Goal: Find specific page/section: Find specific page/section

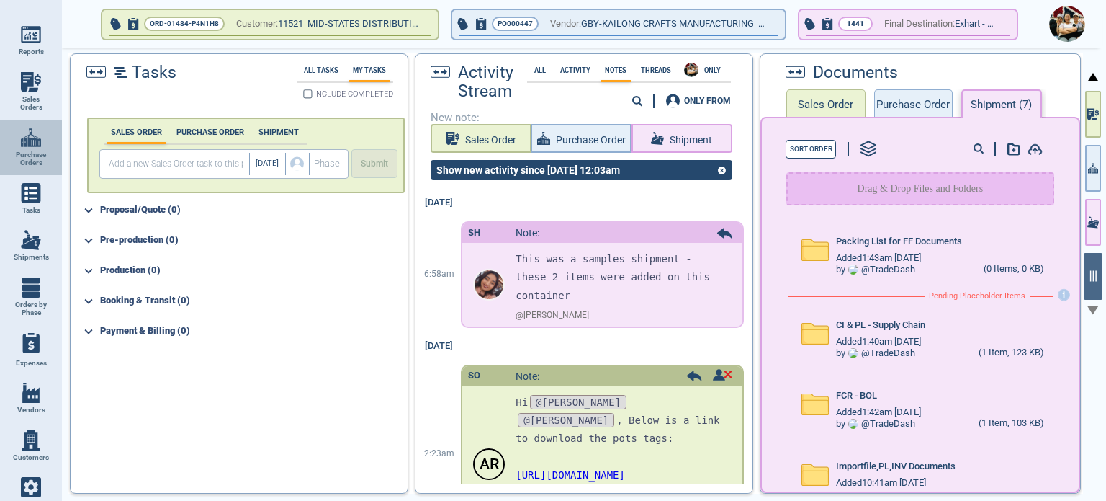
click at [32, 138] on img at bounding box center [31, 137] width 20 height 20
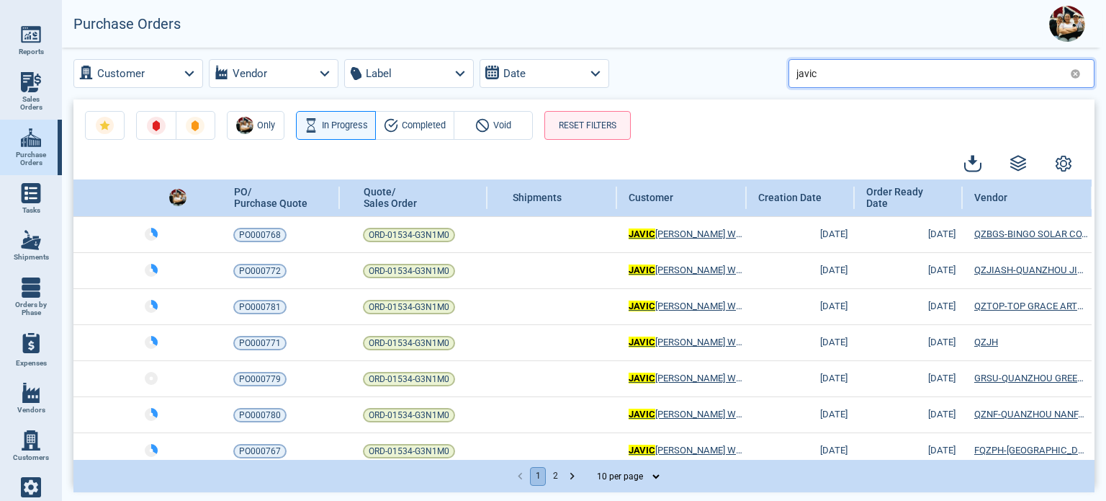
click at [826, 73] on input "javic" at bounding box center [931, 73] width 268 height 21
drag, startPoint x: 831, startPoint y: 71, endPoint x: 774, endPoint y: 80, distance: 58.3
click at [761, 67] on div "Customer Vendor Label Date javic" at bounding box center [583, 73] width 1021 height 29
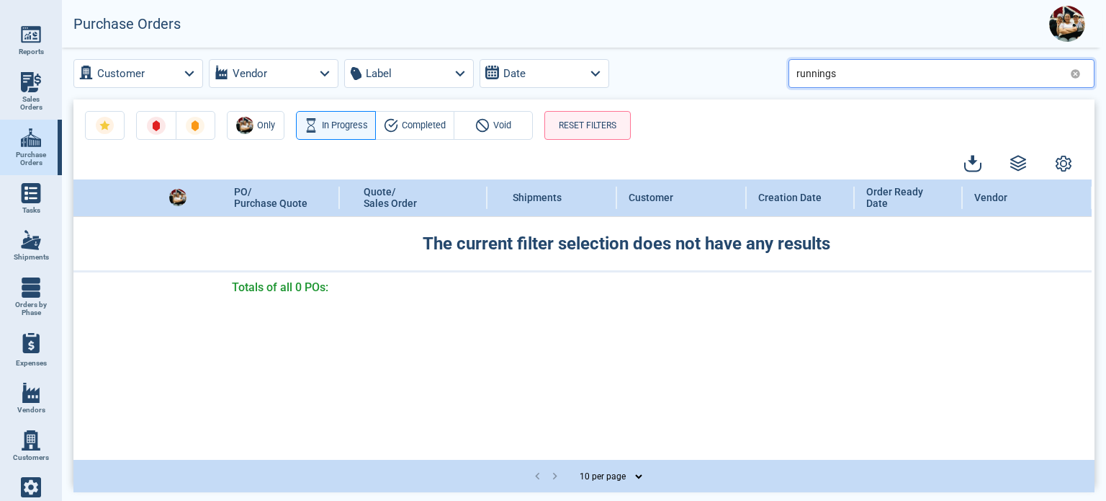
type input "runnings"
click at [1077, 75] on icon at bounding box center [1075, 73] width 11 height 11
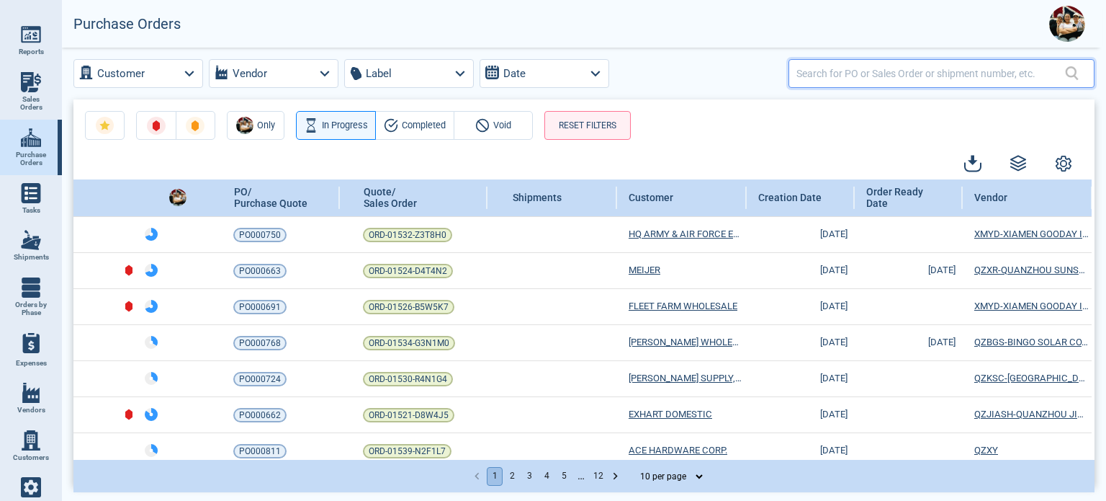
click at [838, 80] on input "text" at bounding box center [931, 73] width 269 height 21
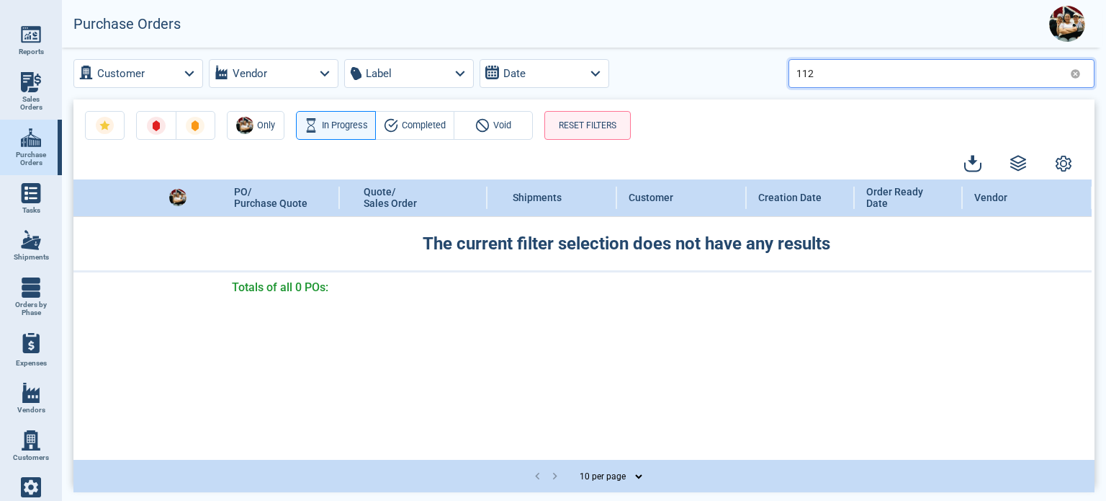
type input "112"
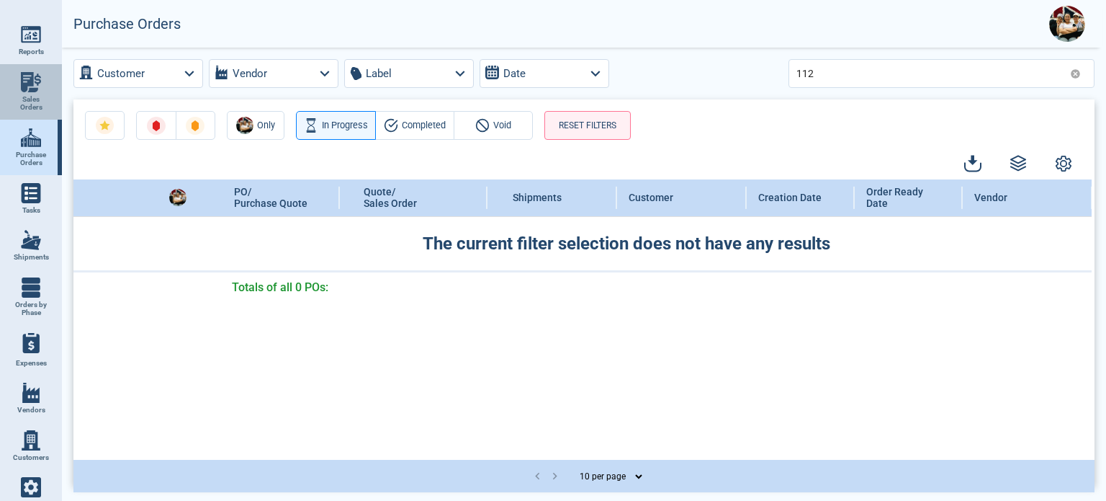
click at [33, 88] on img at bounding box center [31, 82] width 20 height 20
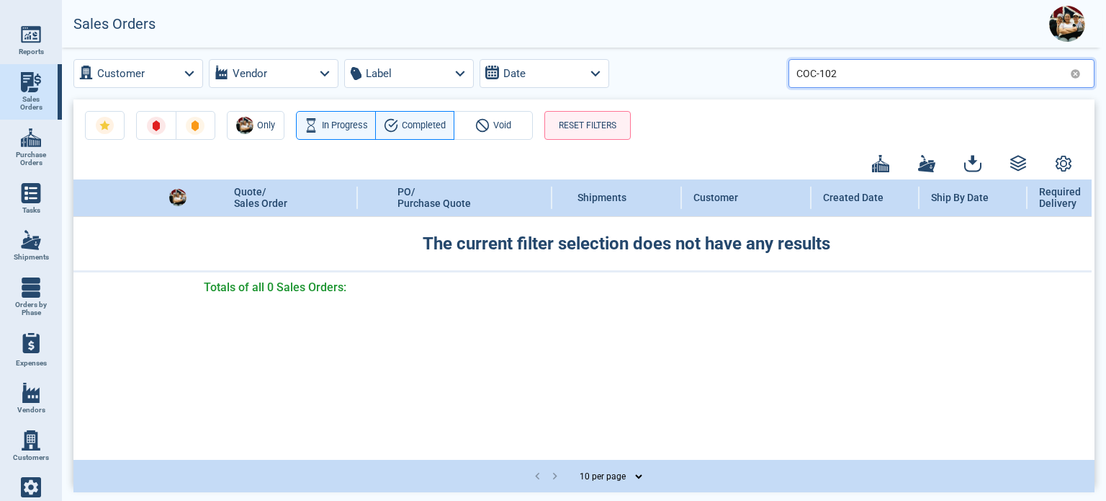
click at [859, 78] on input "COC-102" at bounding box center [931, 73] width 268 height 21
drag, startPoint x: 859, startPoint y: 78, endPoint x: 750, endPoint y: 93, distance: 109.1
click at [766, 63] on div "Customer Vendor Label Date COC-102" at bounding box center [583, 73] width 1021 height 29
type input "112"
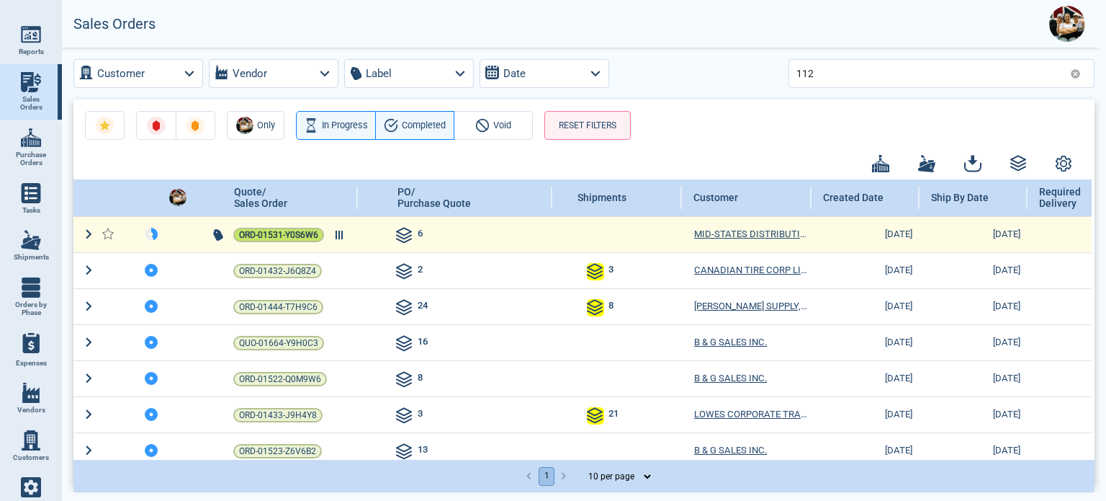
click at [283, 233] on span "ORD-01531-Y0S6W6" at bounding box center [278, 235] width 79 height 14
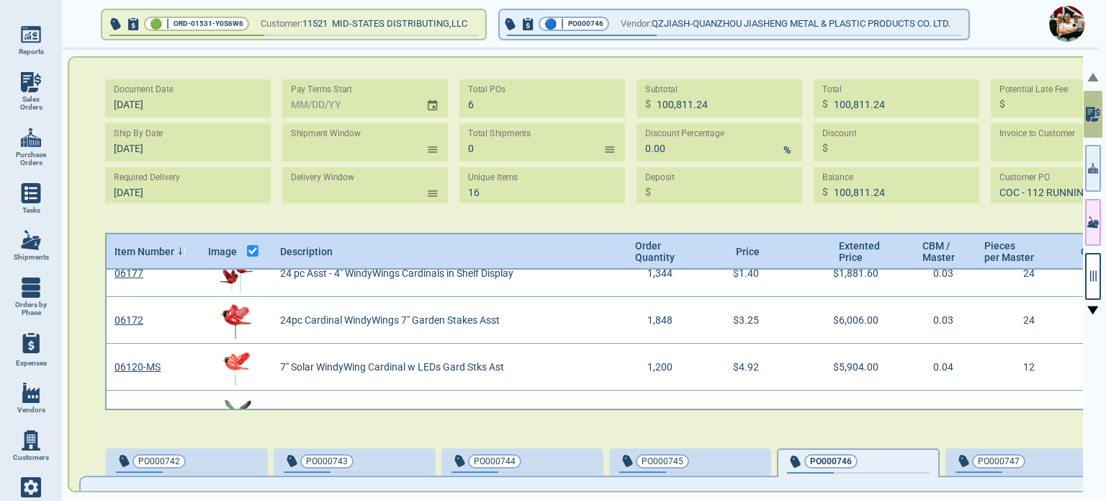
scroll to position [504, 0]
